Goal: Find specific page/section: Find specific page/section

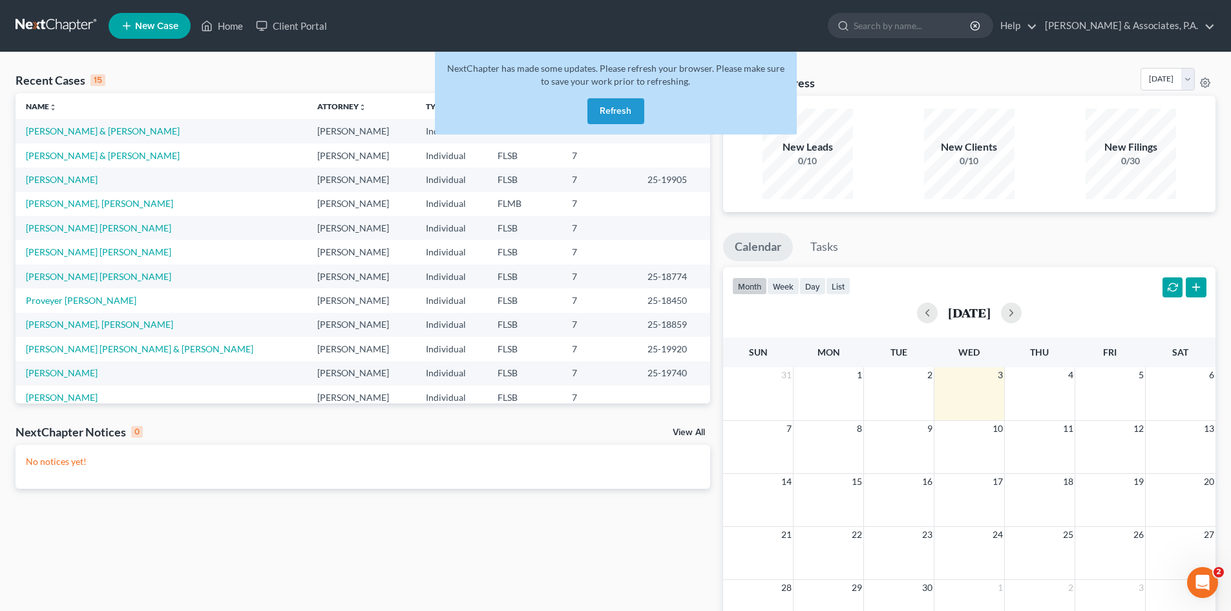
click at [606, 110] on button "Refresh" at bounding box center [615, 111] width 57 height 26
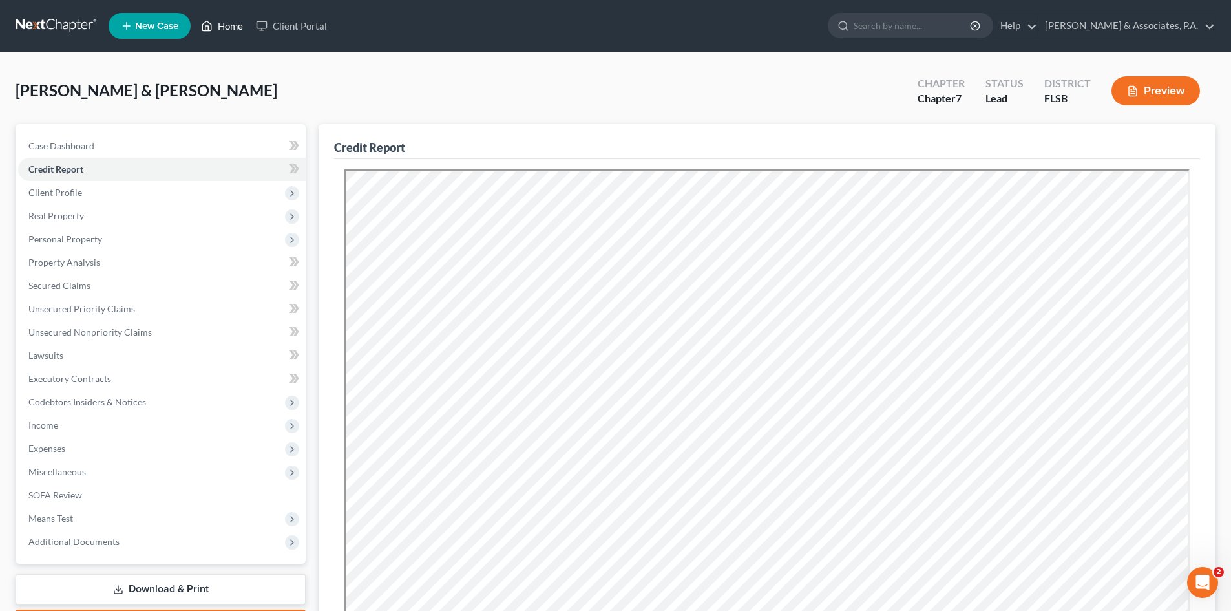
click at [235, 21] on link "Home" at bounding box center [221, 25] width 55 height 23
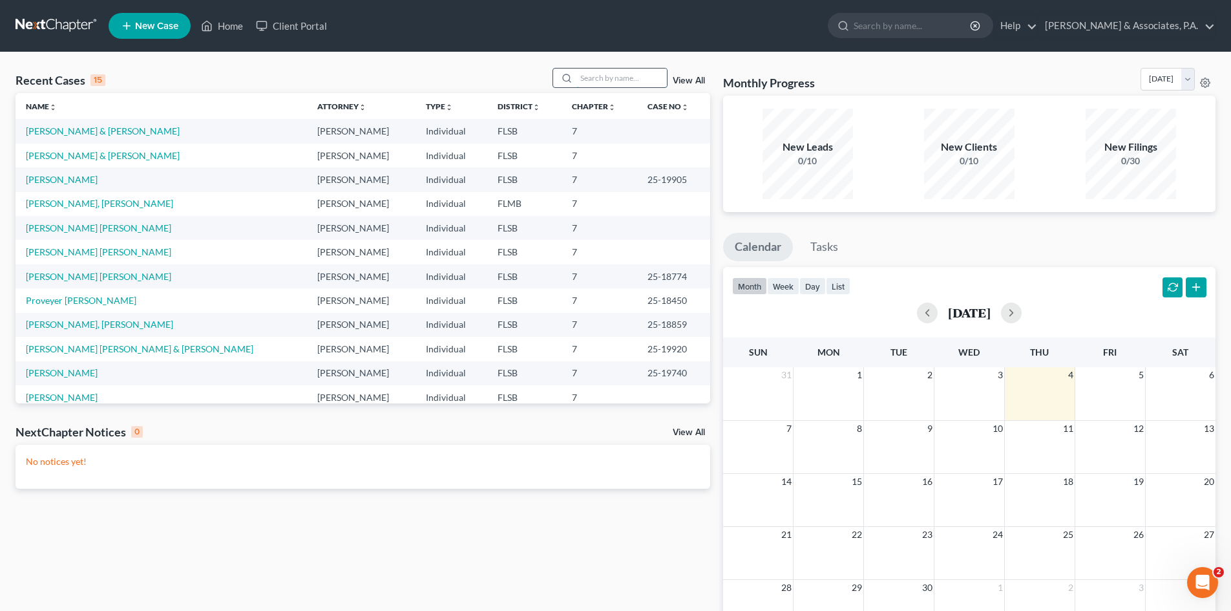
click at [590, 78] on input "search" at bounding box center [621, 77] width 90 height 19
type input "[PERSON_NAME]"
